Goal: Task Accomplishment & Management: Manage account settings

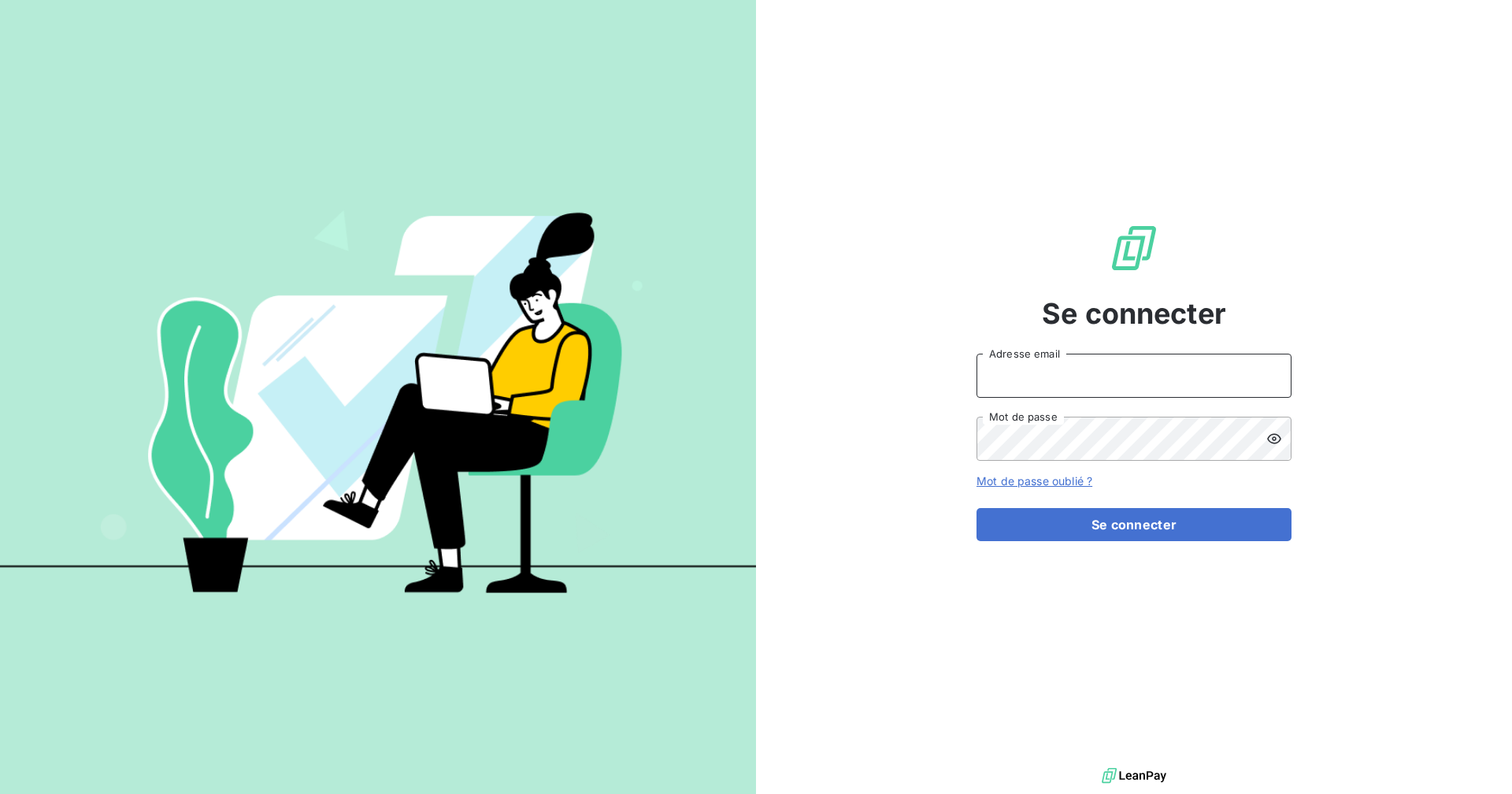
click at [991, 373] on input "Adresse email" at bounding box center [1133, 375] width 315 height 44
type input "[EMAIL_ADDRESS][DOMAIN_NAME]"
click at [976, 508] on button "Se connecter" at bounding box center [1133, 524] width 315 height 33
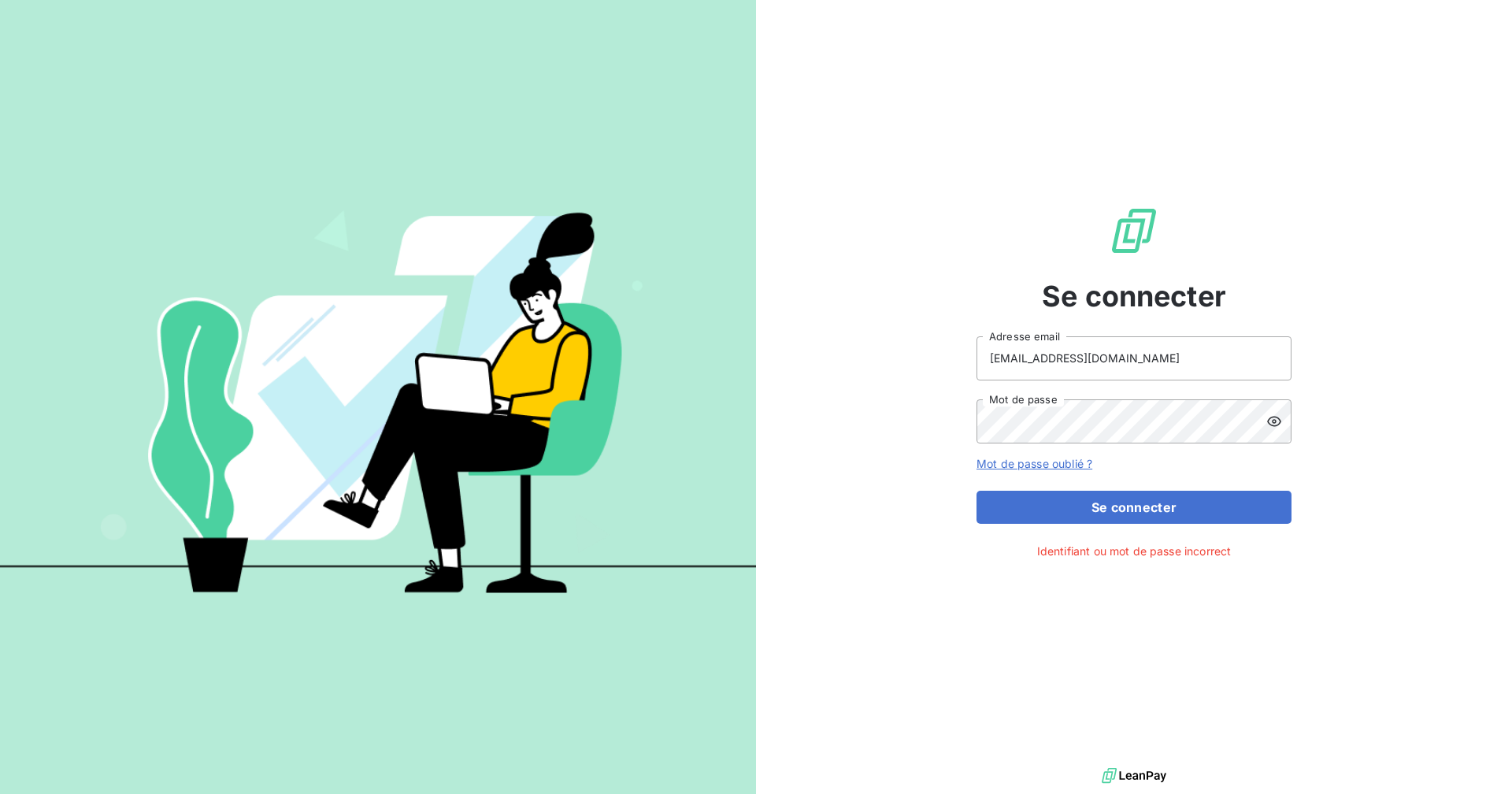
click at [1275, 425] on icon at bounding box center [1274, 420] width 14 height 10
click at [1118, 508] on button "Se connecter" at bounding box center [1133, 507] width 315 height 33
click at [976, 491] on button "Se connecter" at bounding box center [1133, 507] width 315 height 33
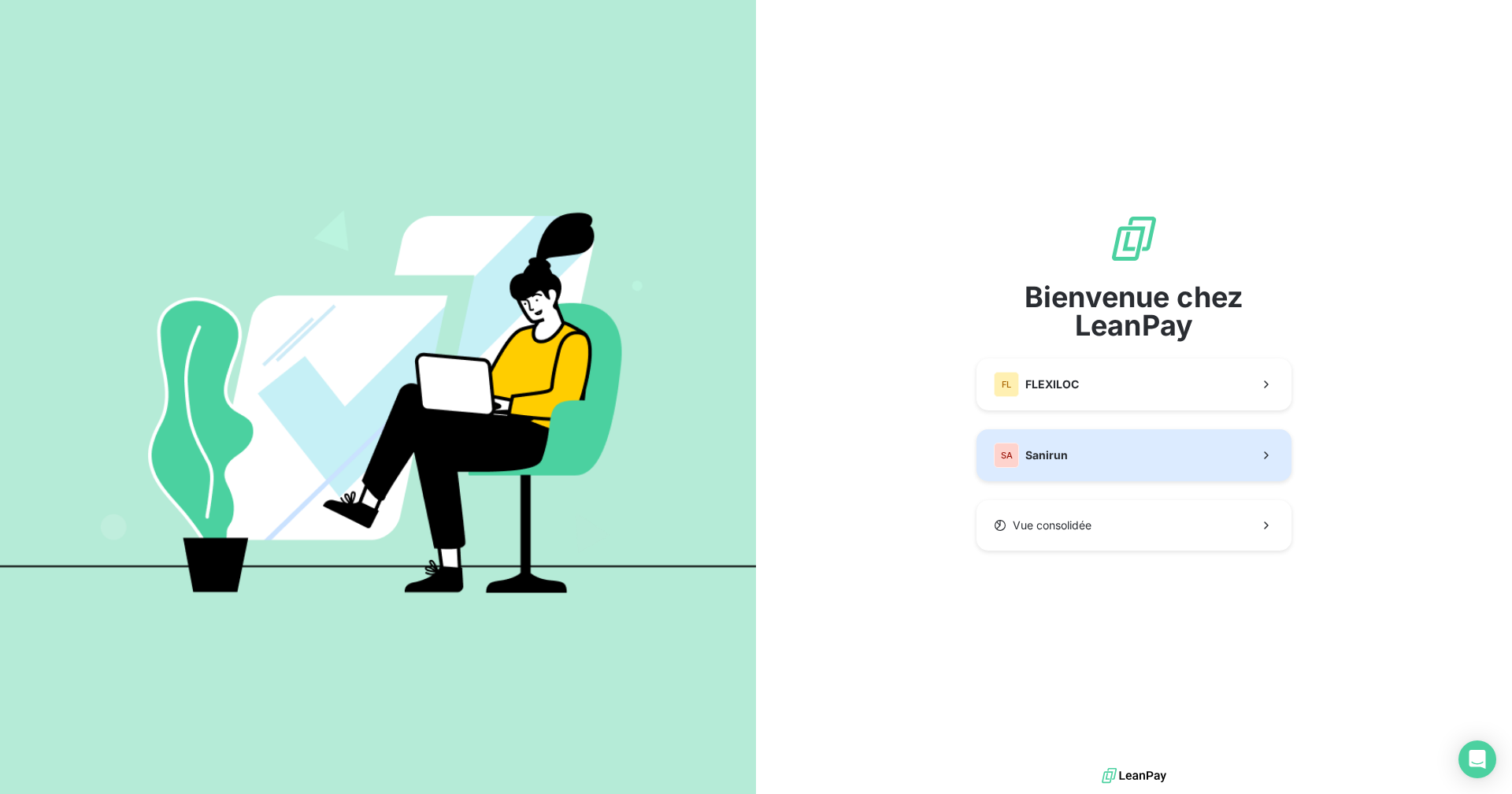
click at [1081, 449] on button "SA Sanirun" at bounding box center [1133, 456] width 315 height 52
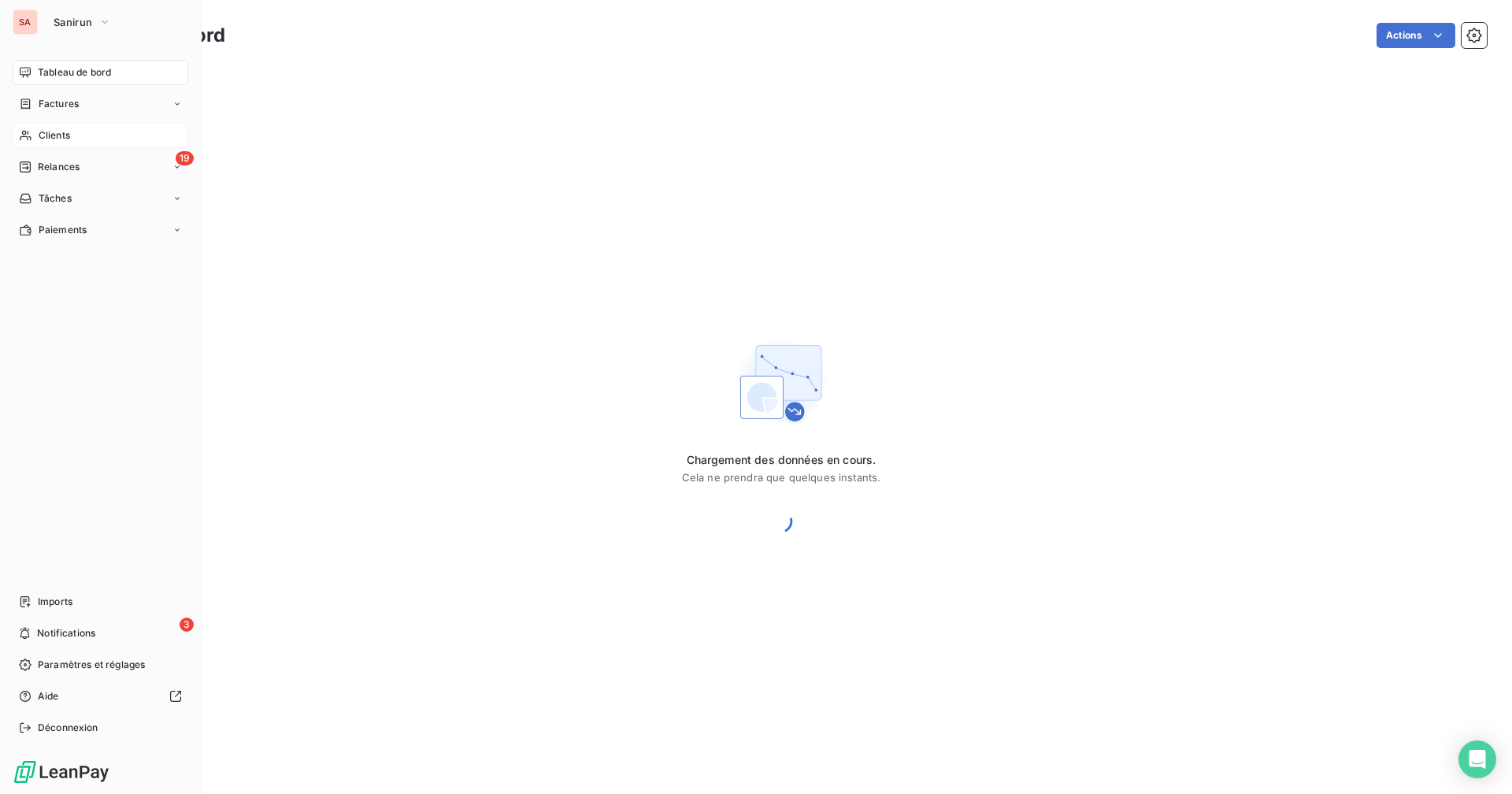
click at [70, 135] on span "Clients" at bounding box center [54, 135] width 32 height 14
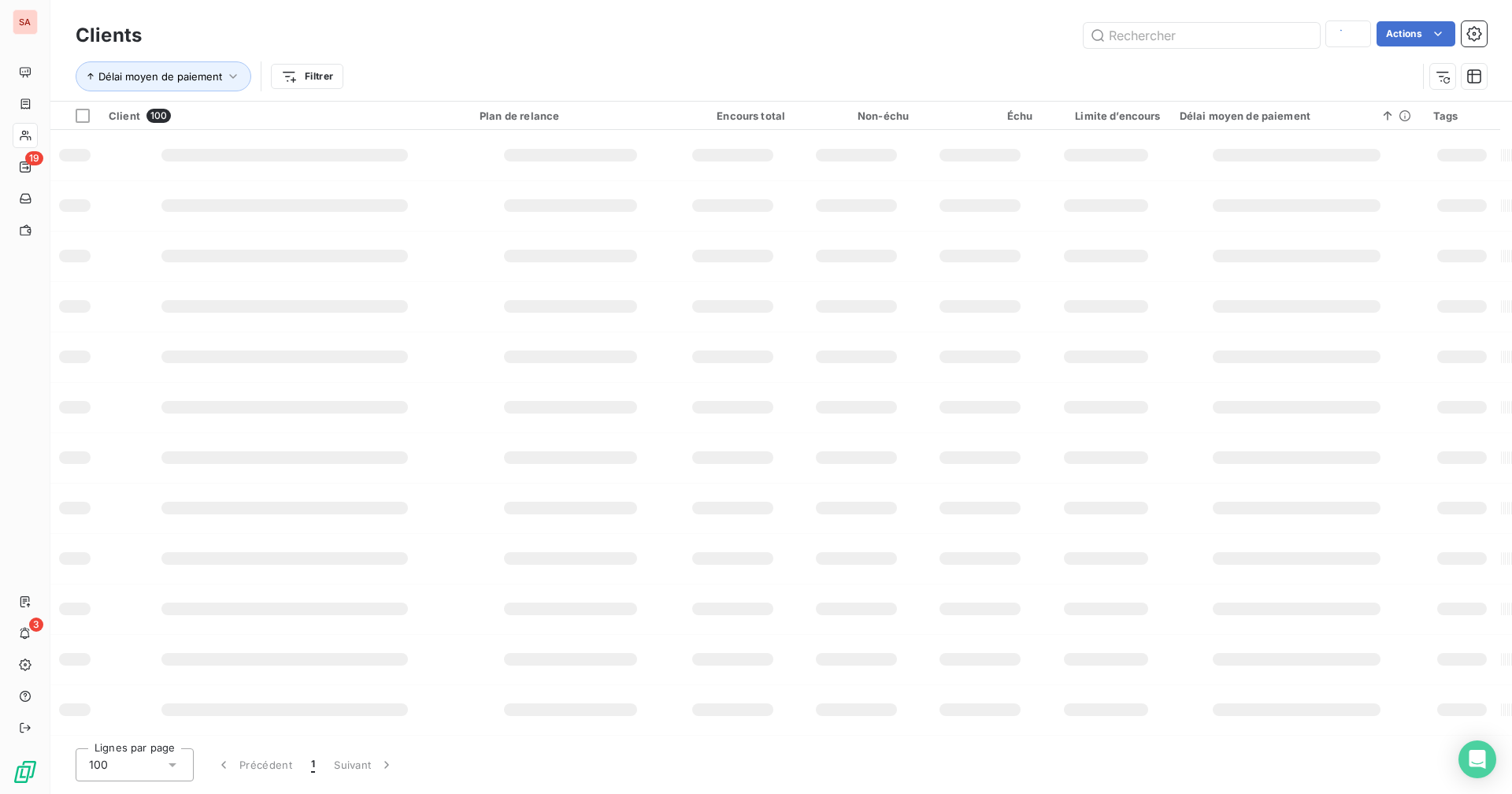
type input "SDJ"
click at [1144, 42] on input "text" at bounding box center [1202, 35] width 236 height 25
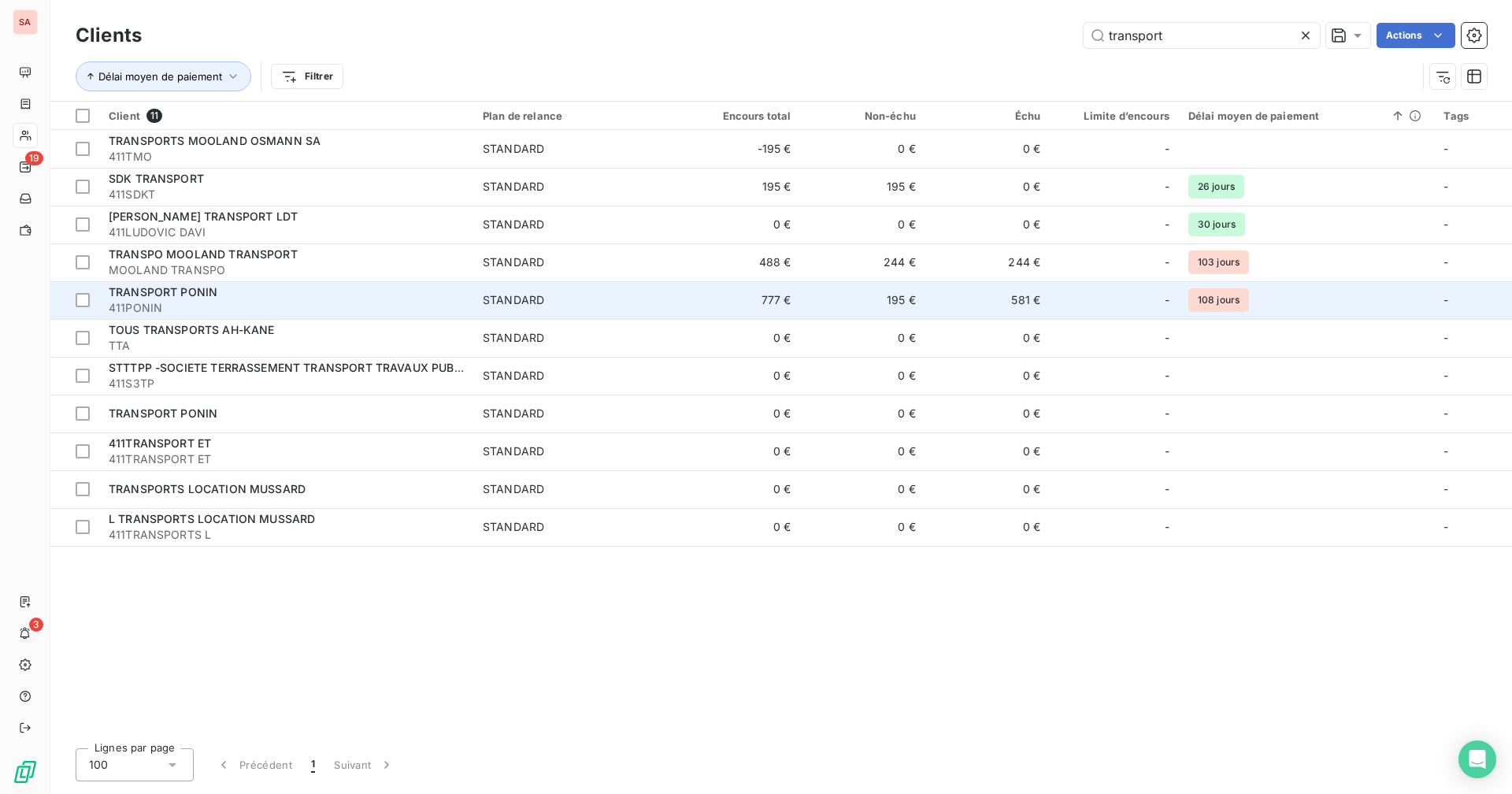
type input "transport"
click at [180, 295] on span "TRANSPORT PONIN" at bounding box center [162, 291] width 108 height 14
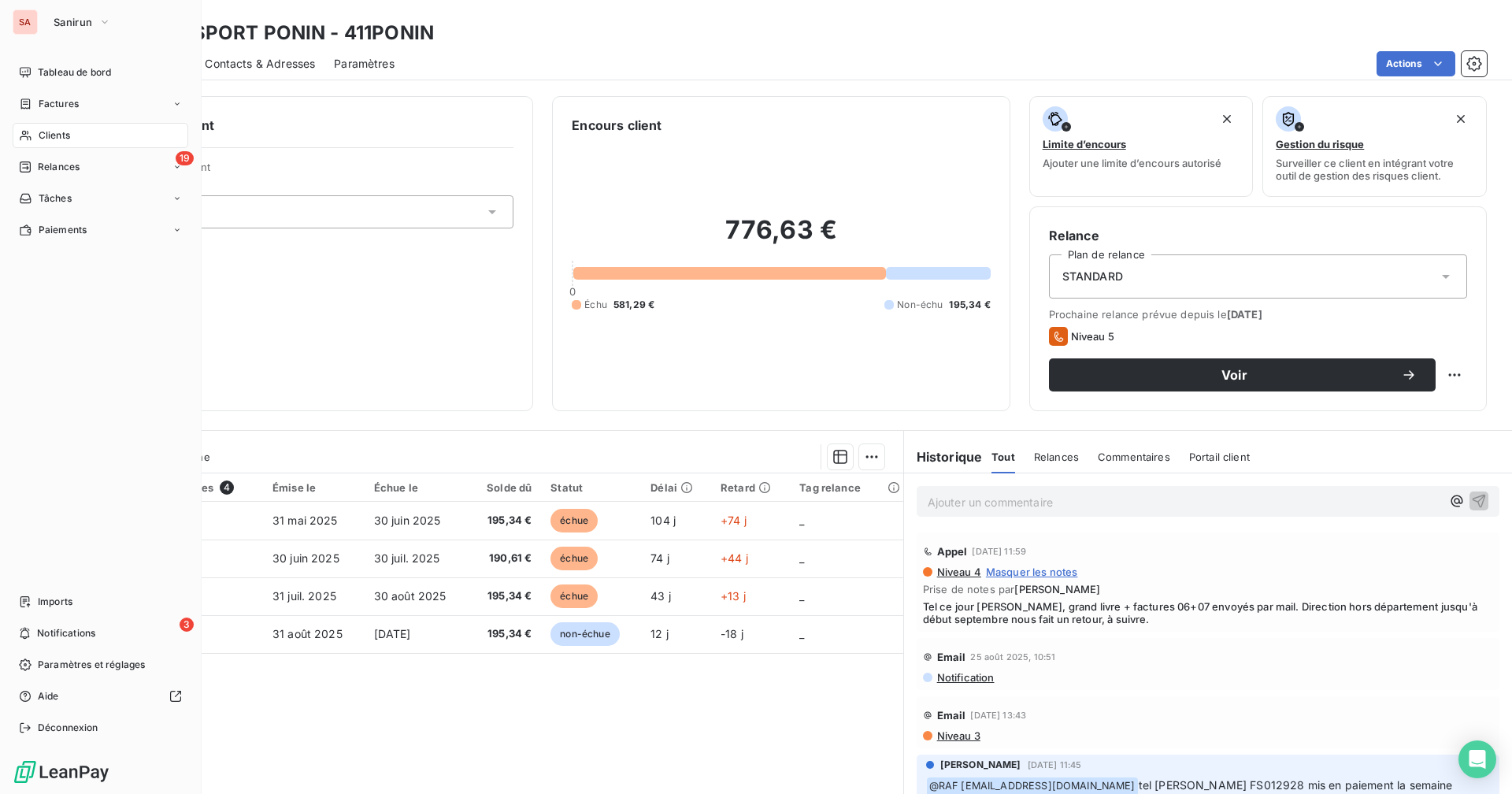
click at [21, 140] on icon at bounding box center [25, 135] width 11 height 10
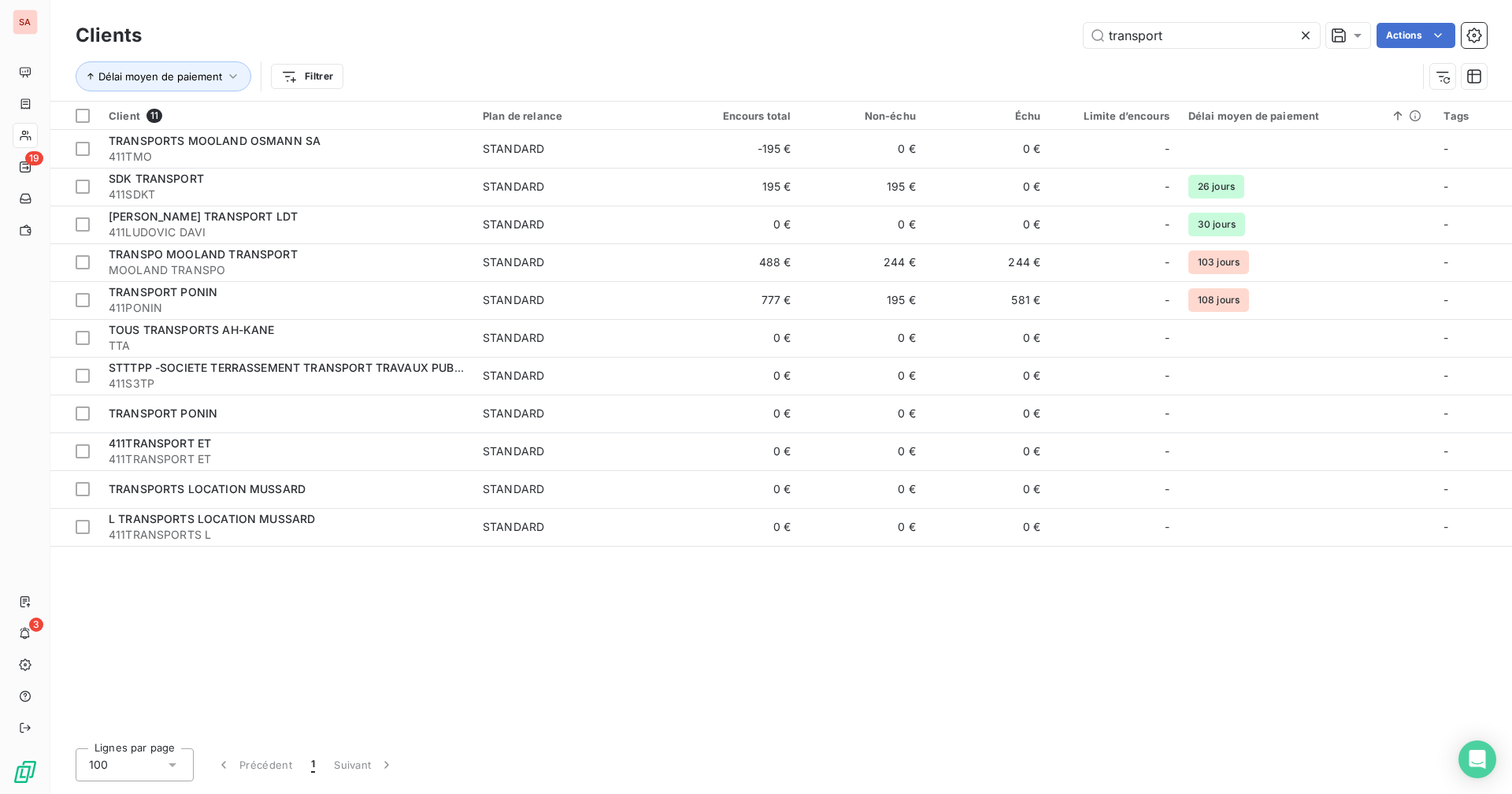
drag, startPoint x: 1030, startPoint y: 37, endPoint x: 1016, endPoint y: 38, distance: 14.0
click at [1016, 38] on div "transport Actions" at bounding box center [824, 35] width 1326 height 25
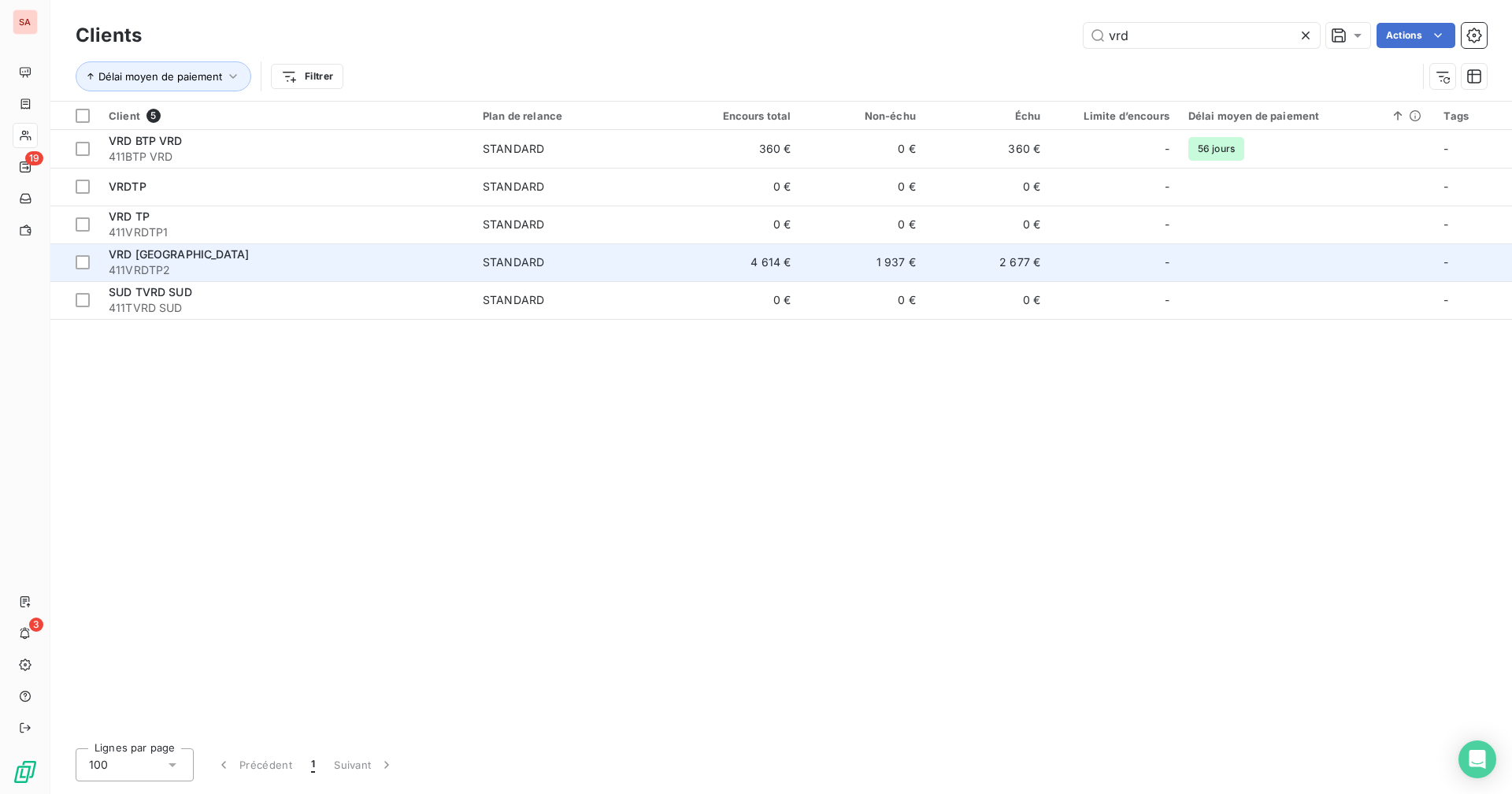
type input "vrd"
click at [738, 266] on td "4 614 €" at bounding box center [738, 263] width 124 height 38
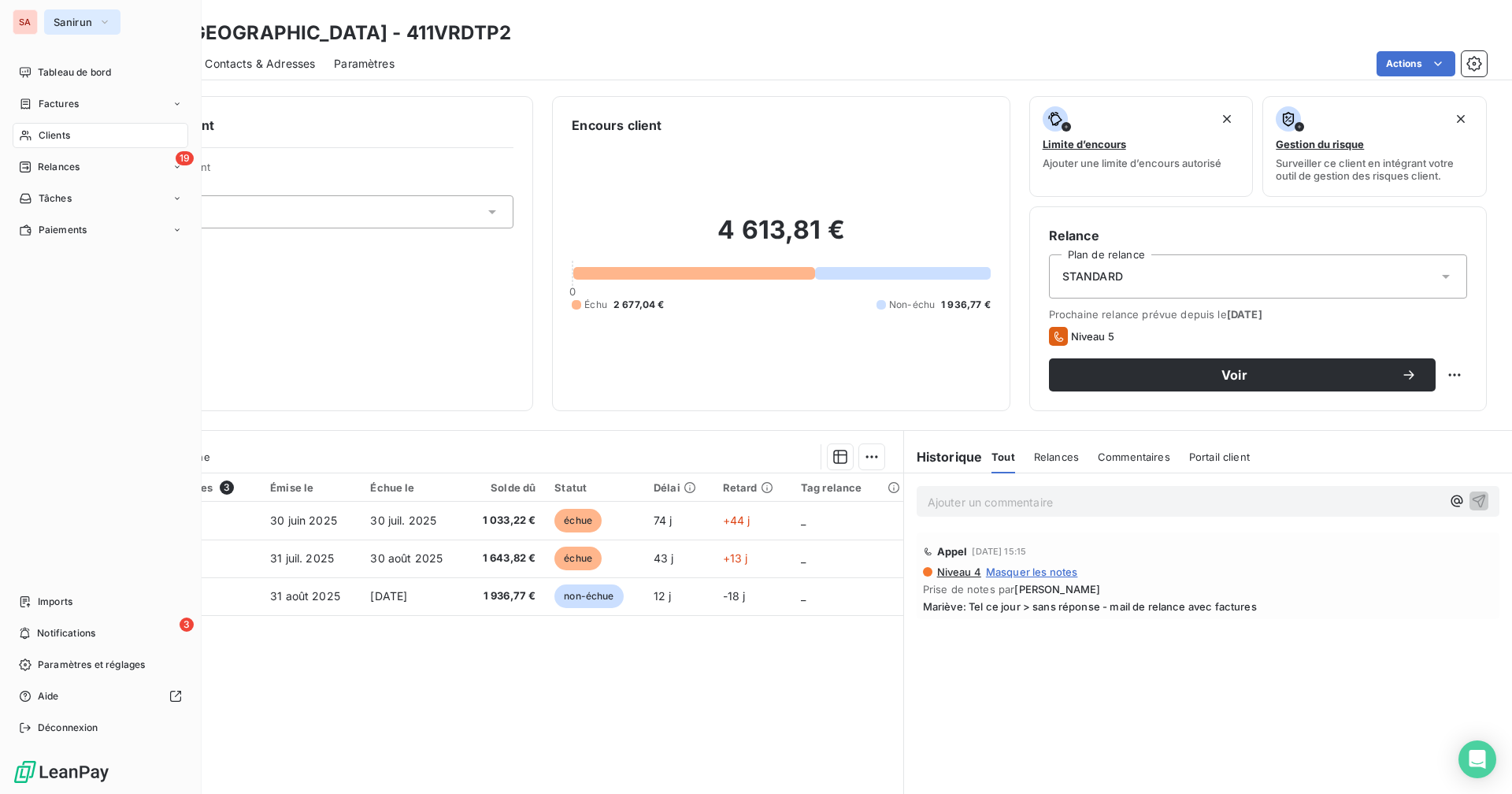
click at [63, 19] on span "Sanirun" at bounding box center [72, 22] width 39 height 13
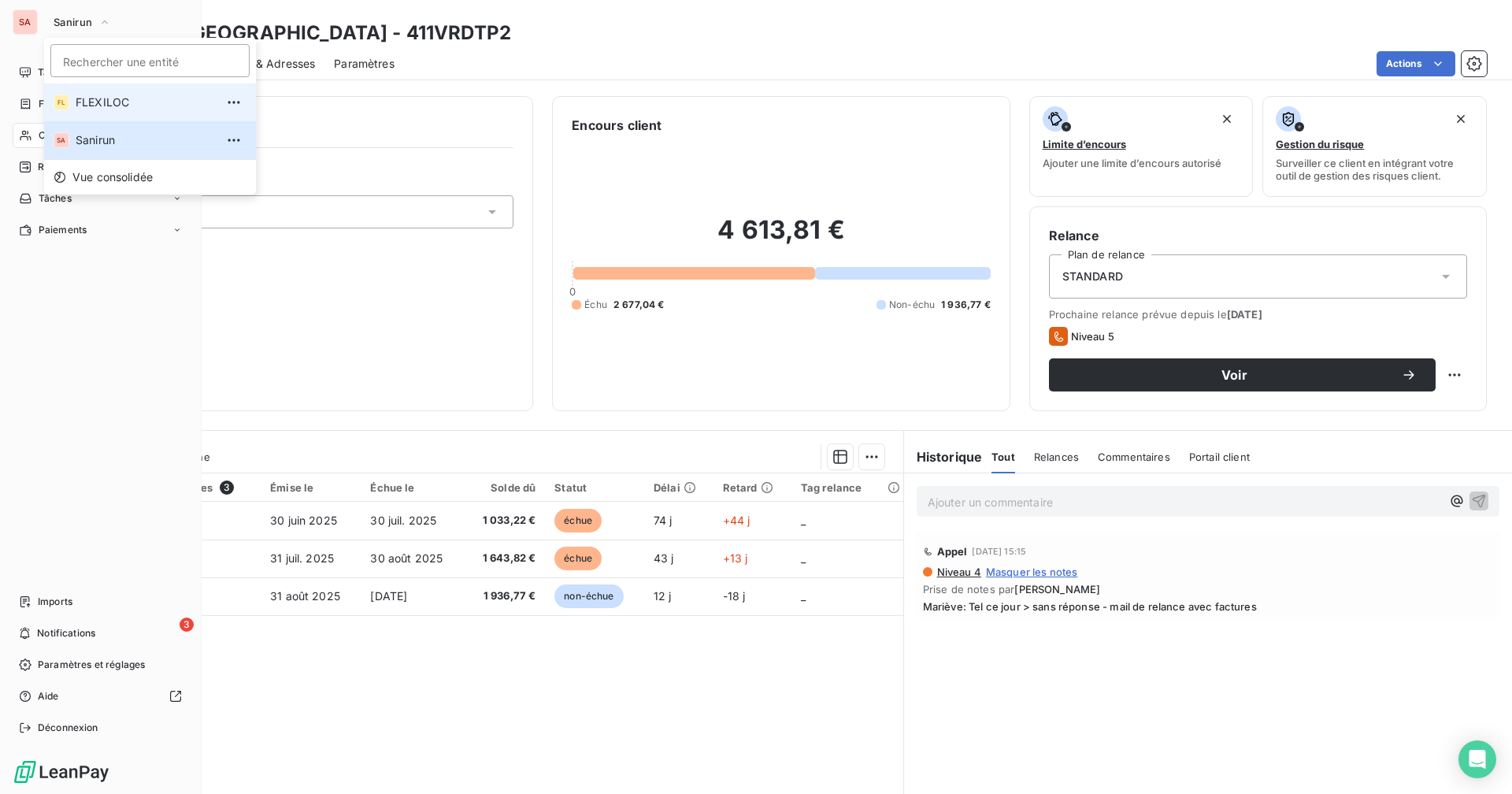
click at [108, 98] on span "FLEXILOC" at bounding box center [145, 102] width 139 height 15
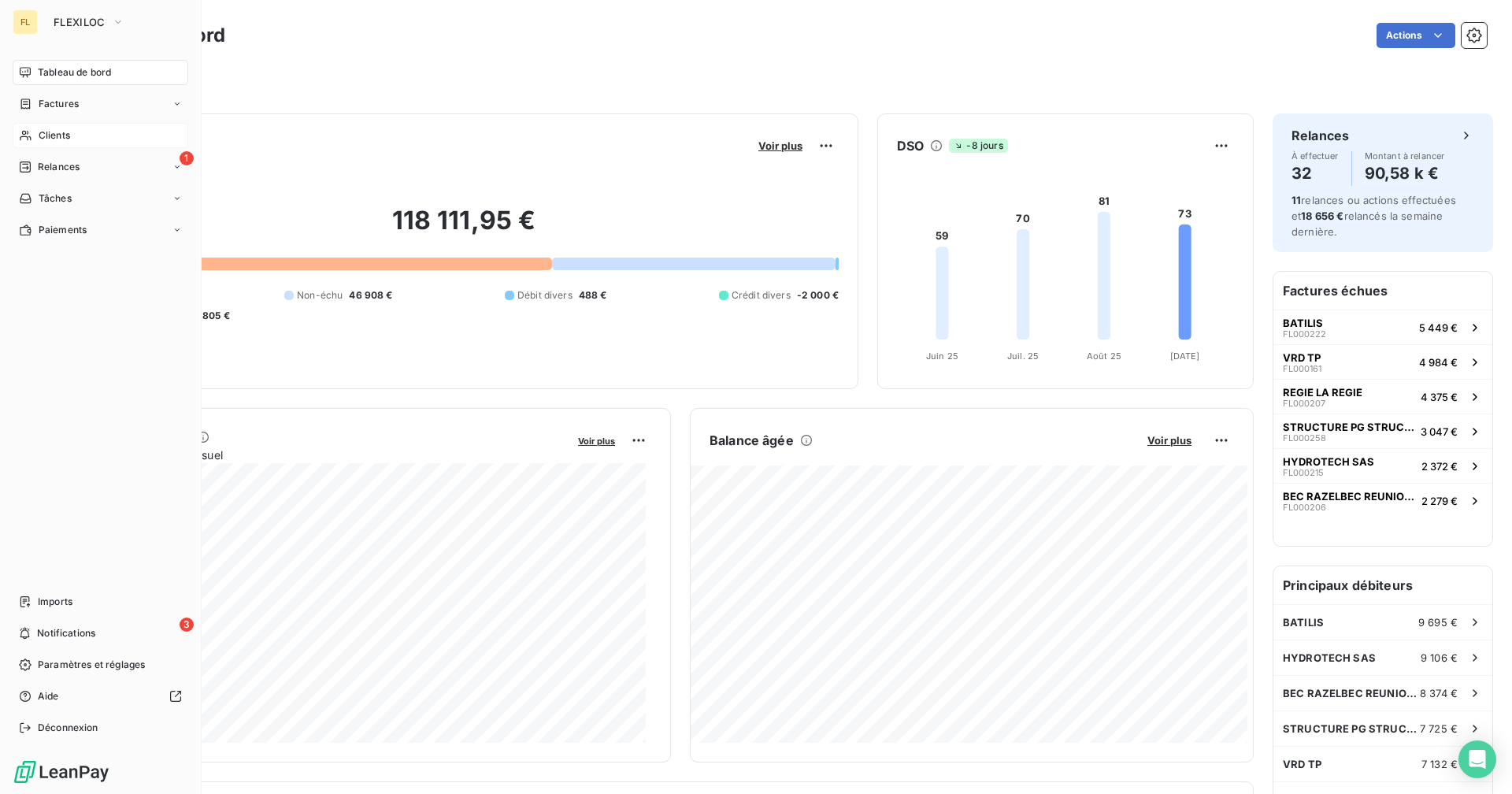
click at [84, 134] on div "Clients" at bounding box center [100, 135] width 176 height 25
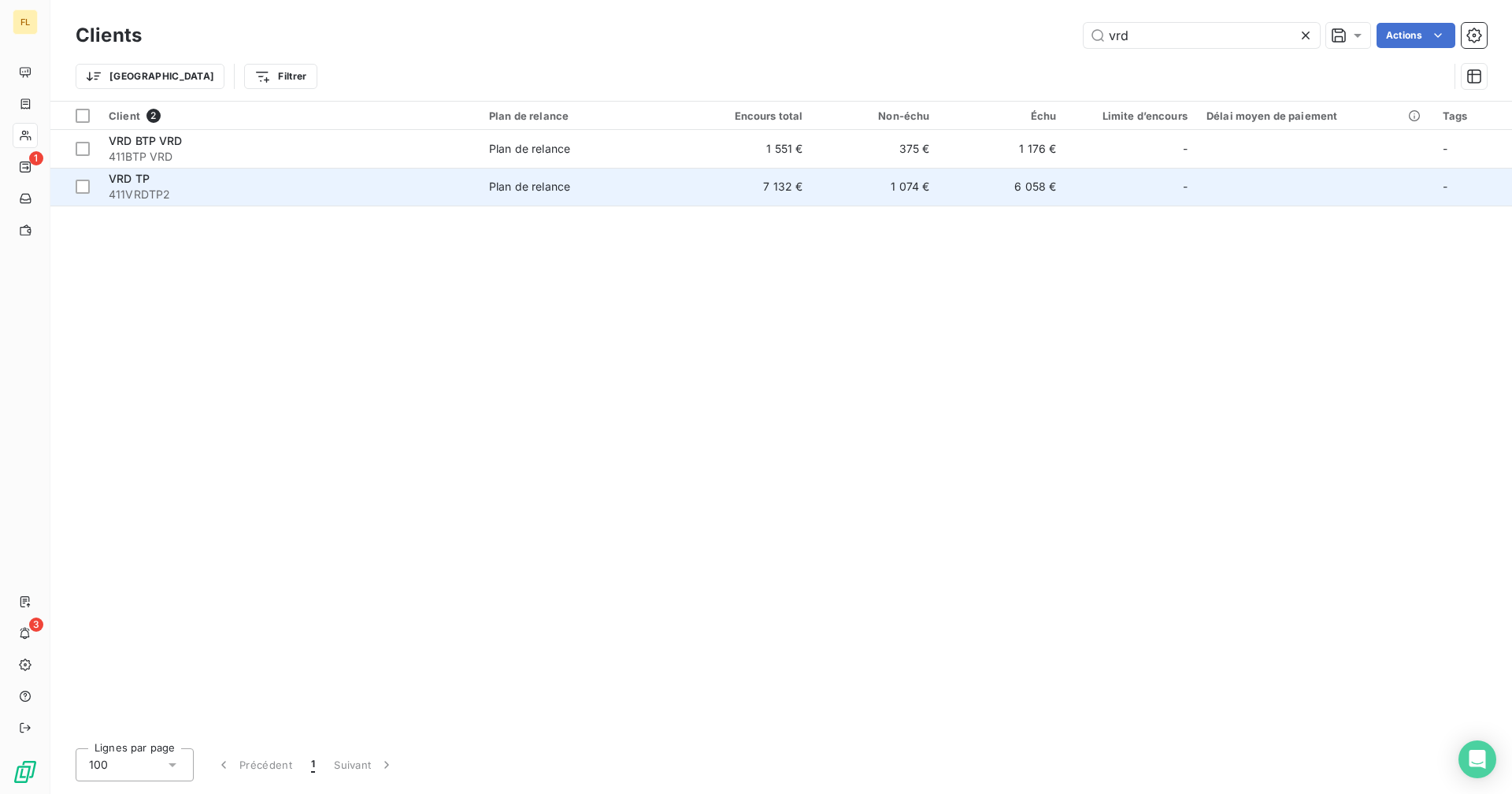
click at [884, 187] on td "1 074 €" at bounding box center [875, 187] width 127 height 38
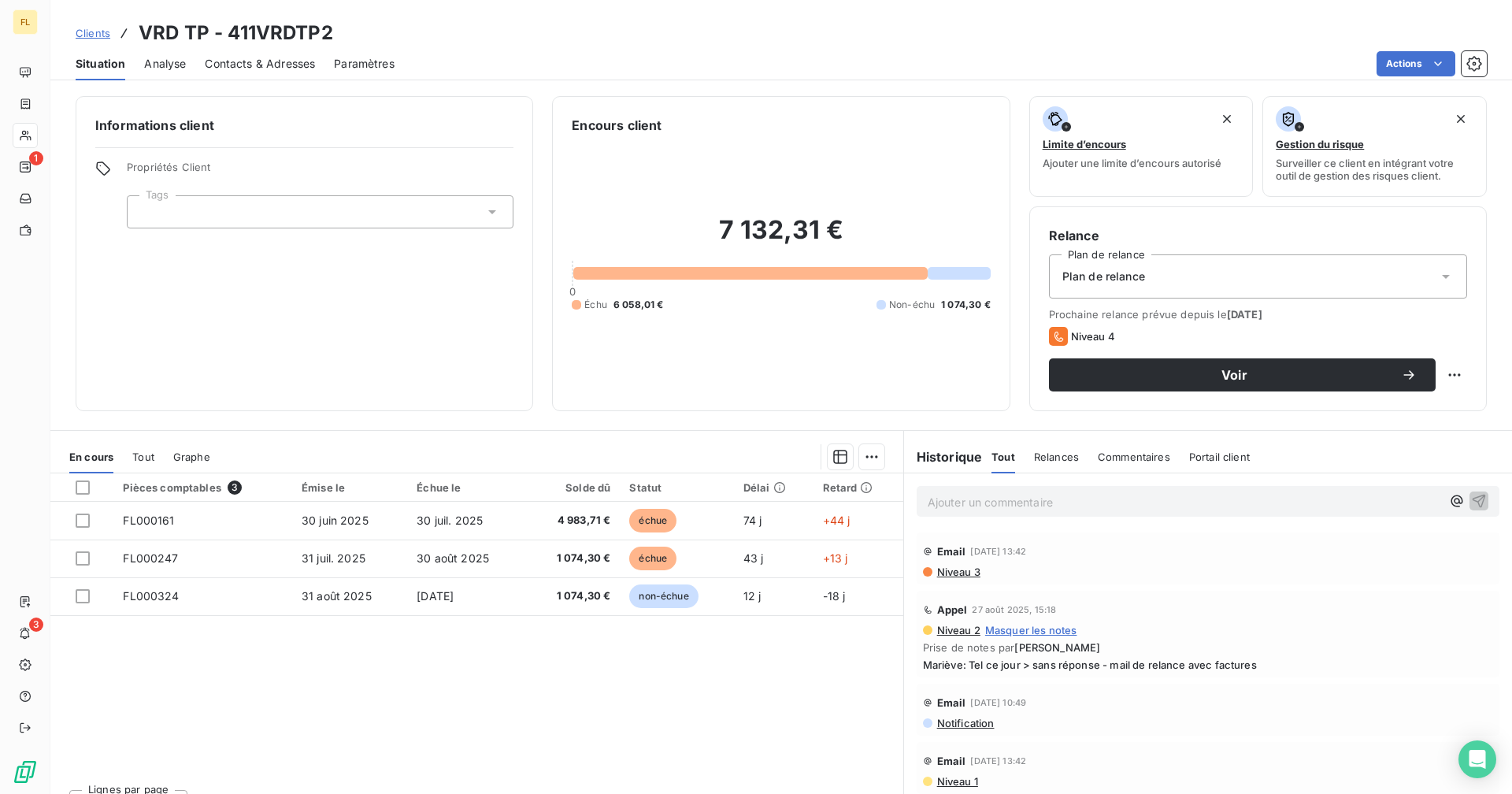
click at [298, 62] on span "Contacts & Adresses" at bounding box center [260, 63] width 110 height 15
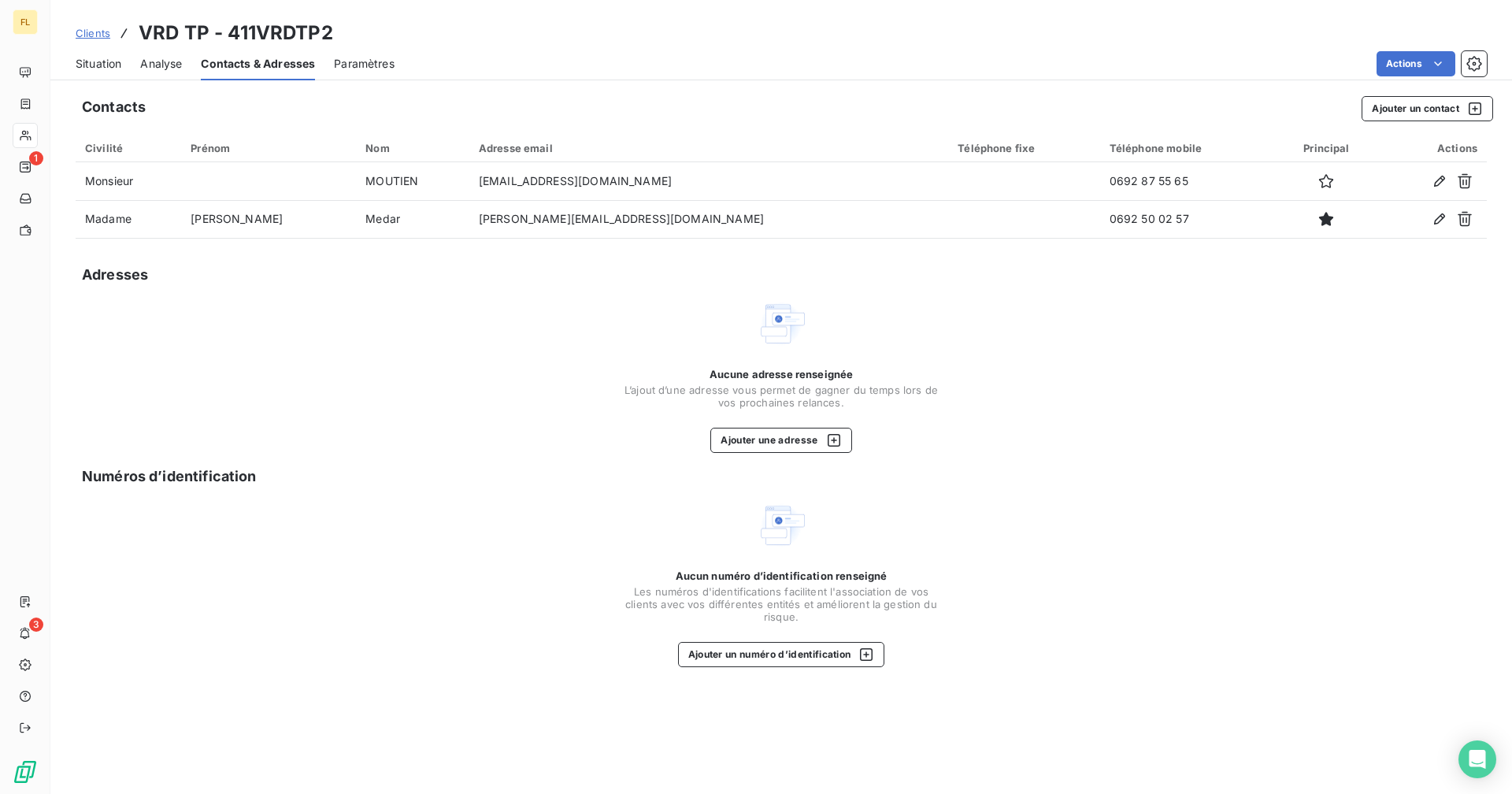
click at [117, 65] on span "Situation" at bounding box center [98, 63] width 46 height 15
